Goal: Information Seeking & Learning: Learn about a topic

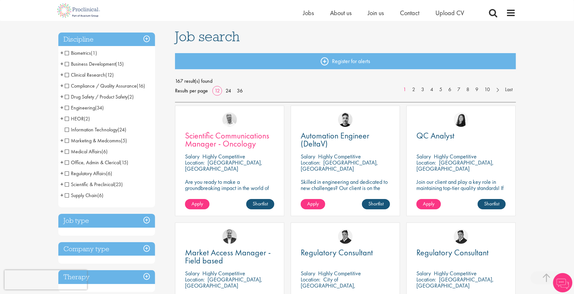
scroll to position [121, 0]
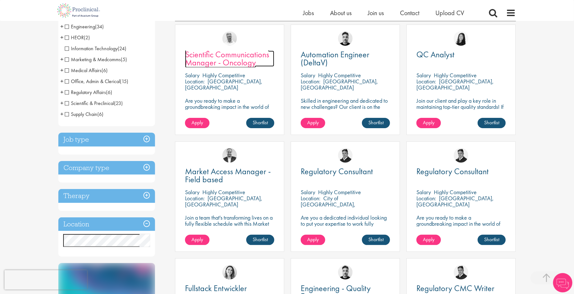
click at [237, 61] on span "Scientific Communications Manager - Oncology" at bounding box center [227, 58] width 84 height 19
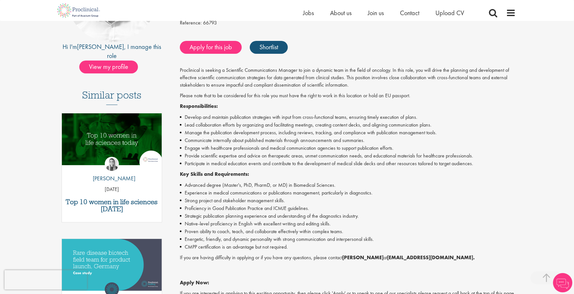
scroll to position [121, 0]
click at [302, 190] on li "Experience in medical communications or publications management, particularly i…" at bounding box center [348, 193] width 336 height 8
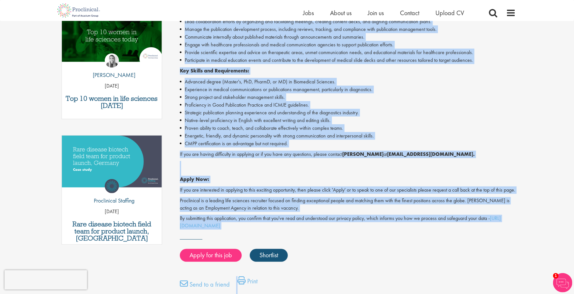
scroll to position [353, 0]
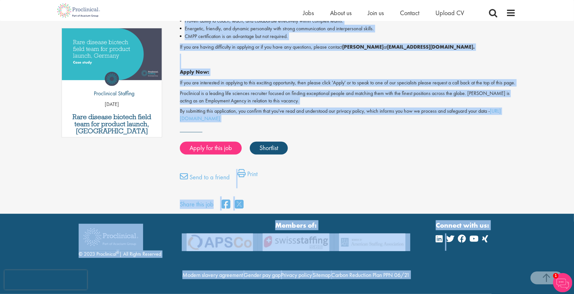
drag, startPoint x: 180, startPoint y: 52, endPoint x: 274, endPoint y: 107, distance: 108.8
copy div "Salary: Highly Competitive Job type: Contract Discipline: Medical Manager Locat…"
